Goal: Information Seeking & Learning: Find specific page/section

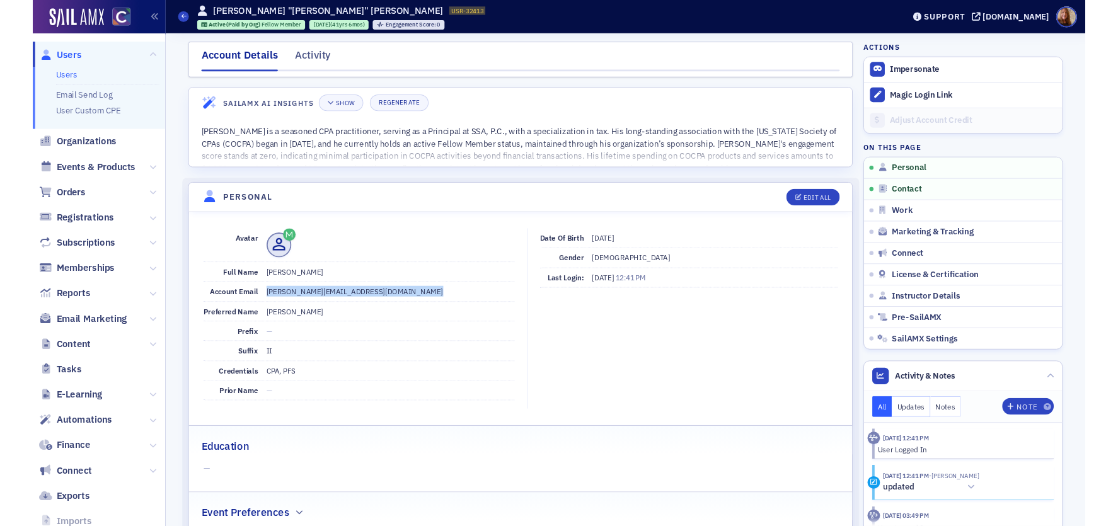
scroll to position [56, 0]
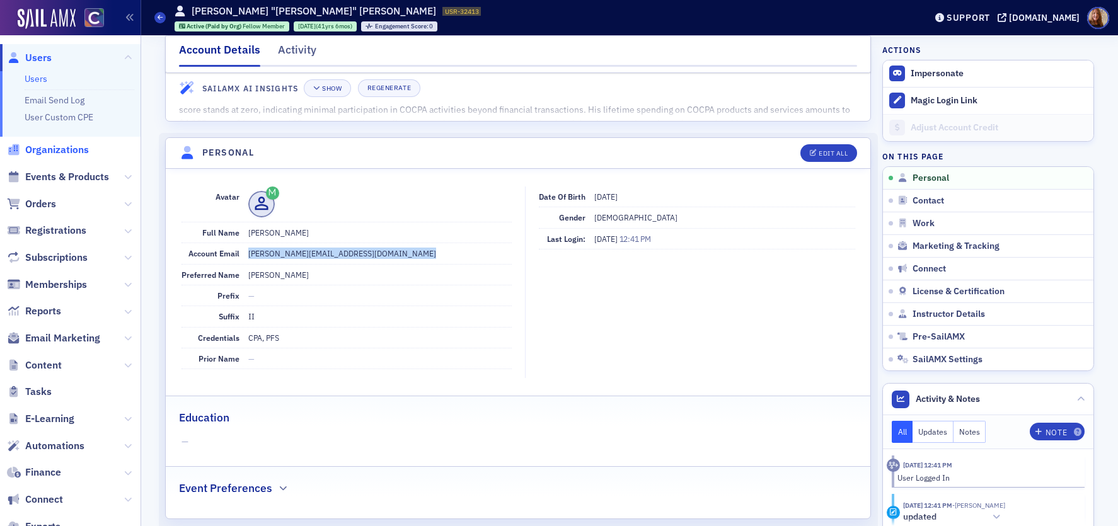
click at [55, 150] on span "Organizations" at bounding box center [57, 150] width 64 height 14
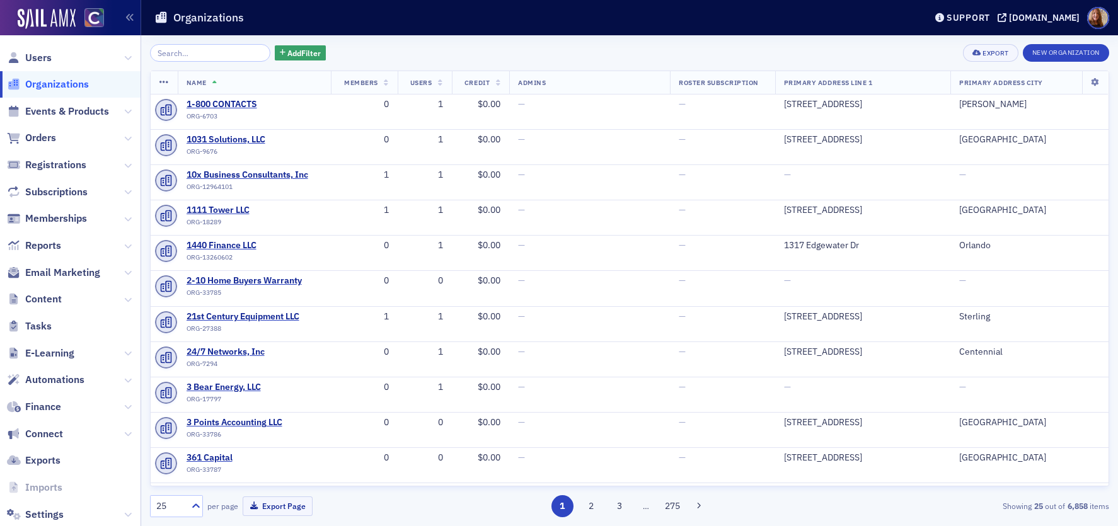
click at [198, 59] on input "search" at bounding box center [210, 53] width 120 height 18
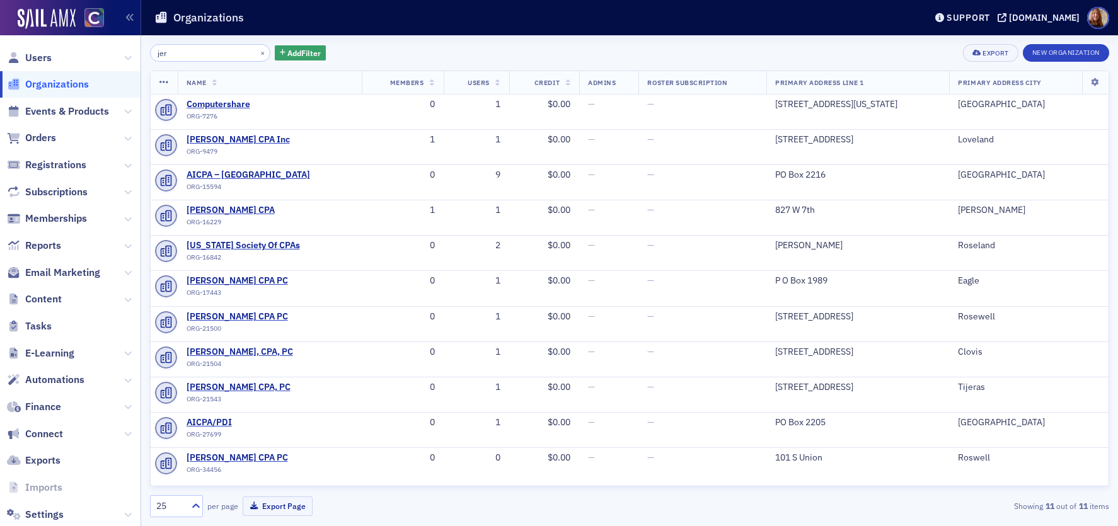
click at [188, 60] on input "jer" at bounding box center [210, 53] width 120 height 18
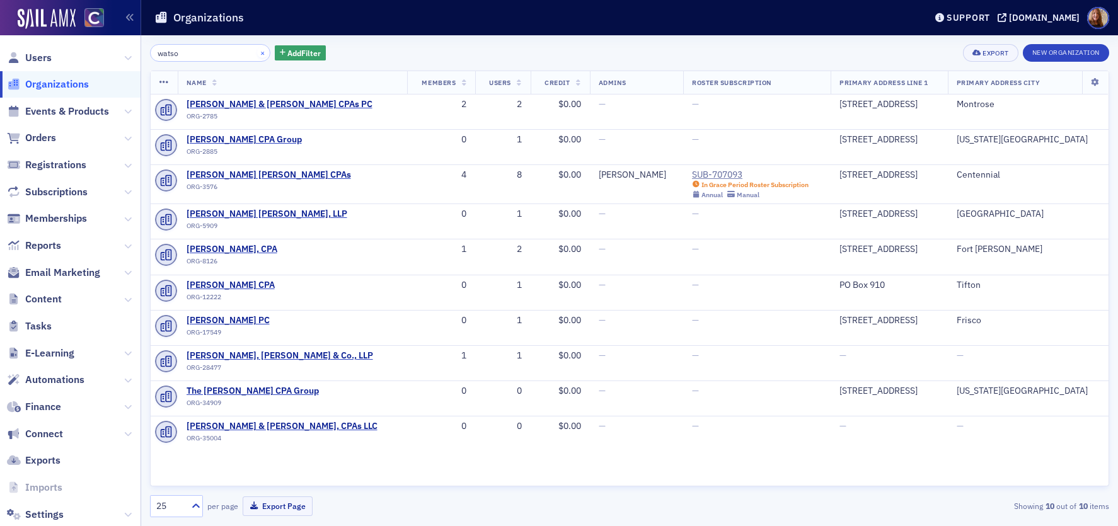
type input "watso"
click at [257, 55] on button "×" at bounding box center [262, 52] width 11 height 11
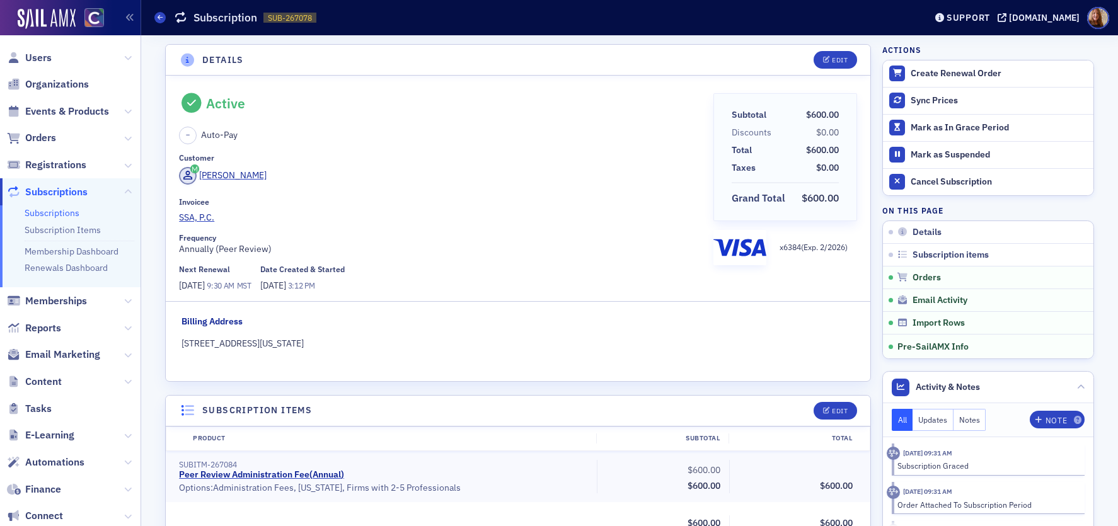
scroll to position [836, 0]
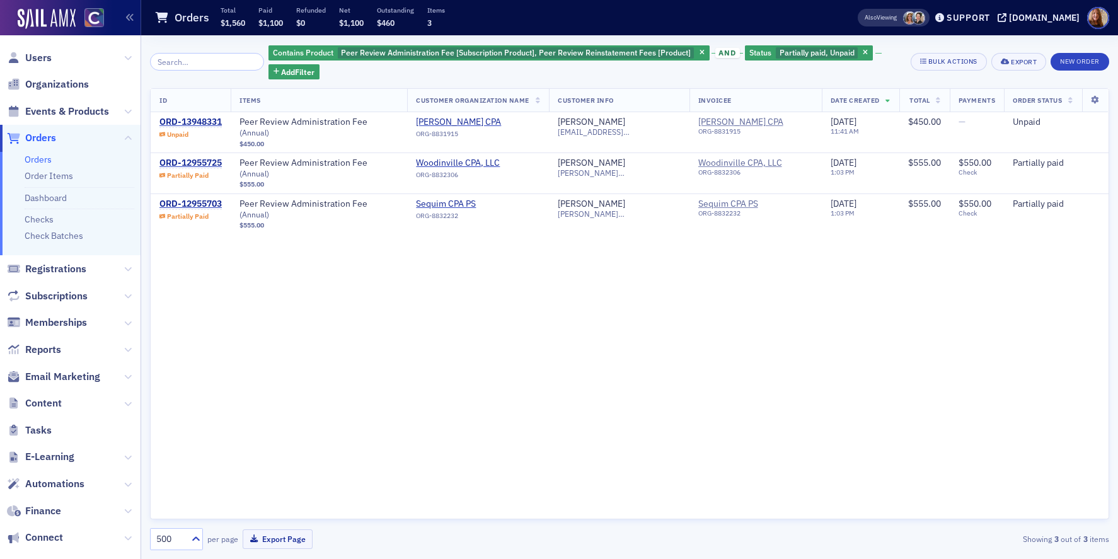
click at [910, 362] on div "ID Items Customer Organization Name Customer Info Invoicee Date Created Total P…" at bounding box center [629, 303] width 959 height 431
